Goal: Information Seeking & Learning: Understand process/instructions

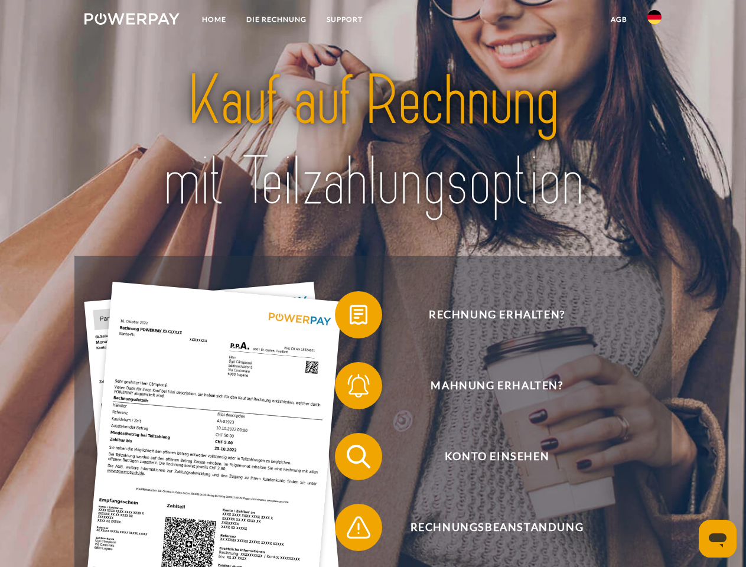
click at [132, 21] on img at bounding box center [131, 19] width 95 height 12
click at [654, 21] on img at bounding box center [654, 17] width 14 height 14
click at [618, 19] on link "agb" at bounding box center [618, 19] width 37 height 21
click at [349, 317] on span at bounding box center [340, 314] width 59 height 59
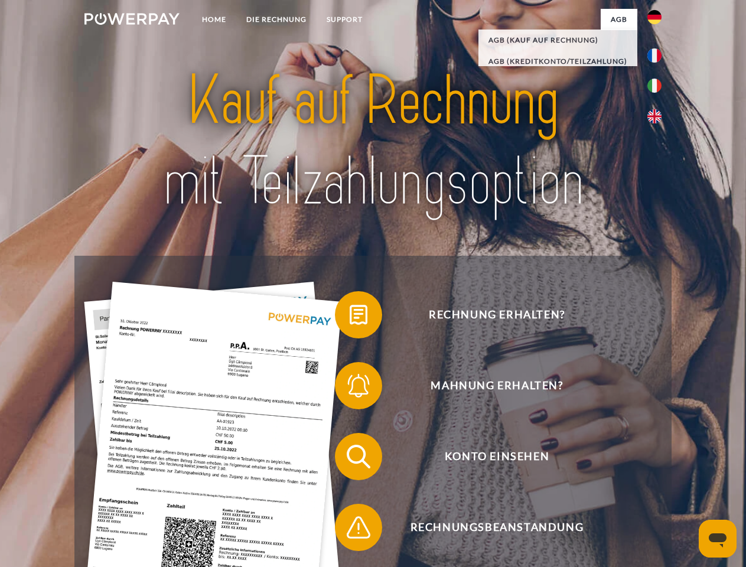
click at [349, 388] on span at bounding box center [340, 385] width 59 height 59
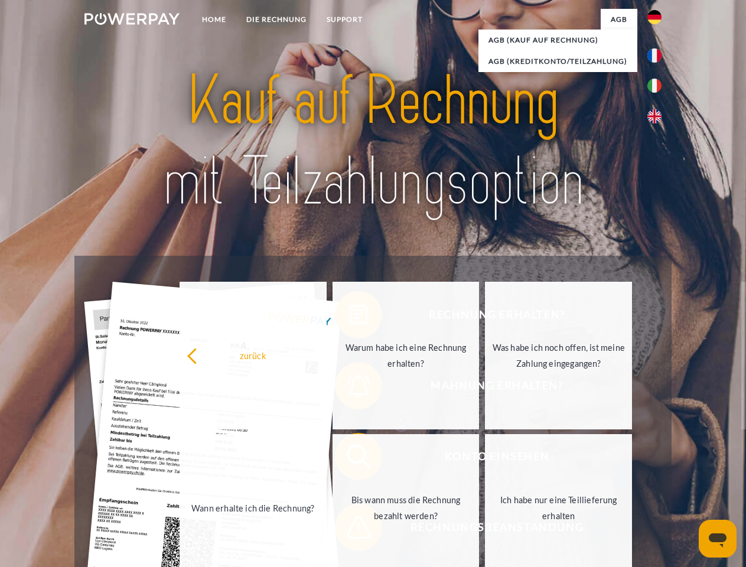
click at [349, 459] on link "Bis wann muss die Rechnung bezahlt werden?" at bounding box center [405, 508] width 147 height 148
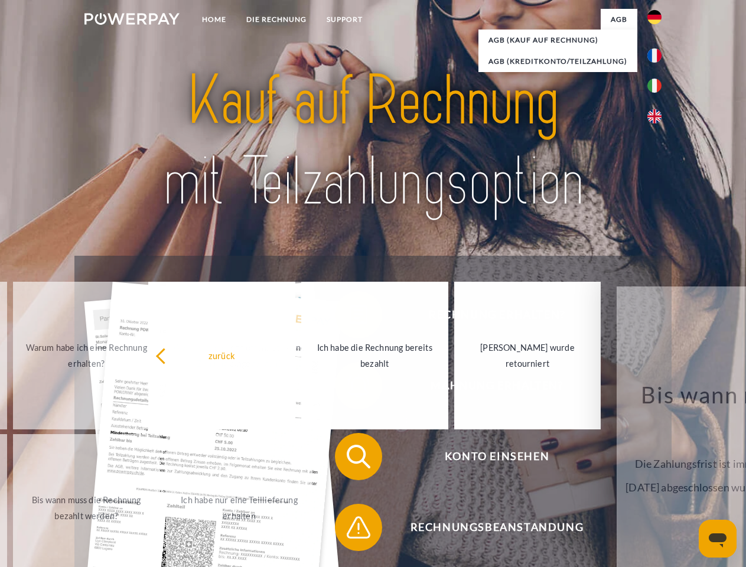
click at [349, 530] on span at bounding box center [340, 527] width 59 height 59
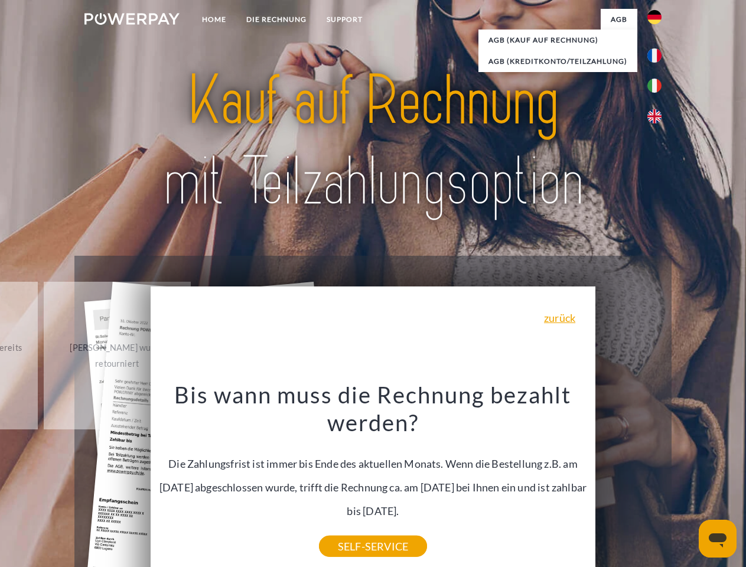
click at [717, 538] on icon "Messaging-Fenster öffnen" at bounding box center [717, 540] width 18 height 14
